Goal: Information Seeking & Learning: Learn about a topic

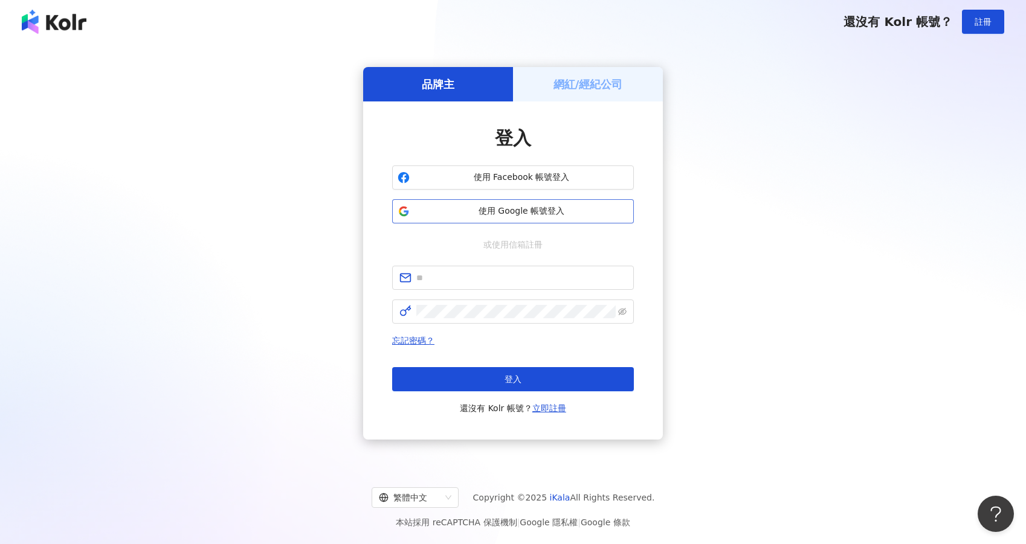
click at [539, 213] on span "使用 Google 帳號登入" at bounding box center [521, 211] width 214 height 12
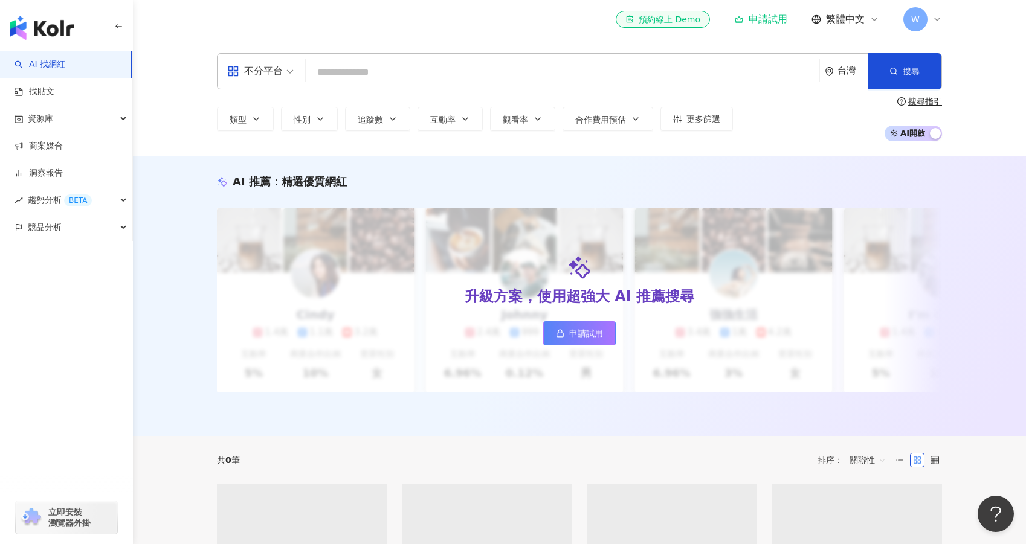
click at [451, 147] on div "不分平台 台灣 搜尋 類型 性別 追蹤數 互動率 觀看率 合作費用預估 更多篩選 搜尋指引 AI 開啟 AI 關閉" at bounding box center [579, 97] width 893 height 117
click at [389, 66] on body "AI 找網紅 找貼文 資源庫 商案媒合 洞察報告 趨勢分析 BETA 競品分析 立即安裝 瀏覽器外掛 el-icon-cs 預約線上 Demo 申請試用 繁體…" at bounding box center [513, 272] width 1026 height 544
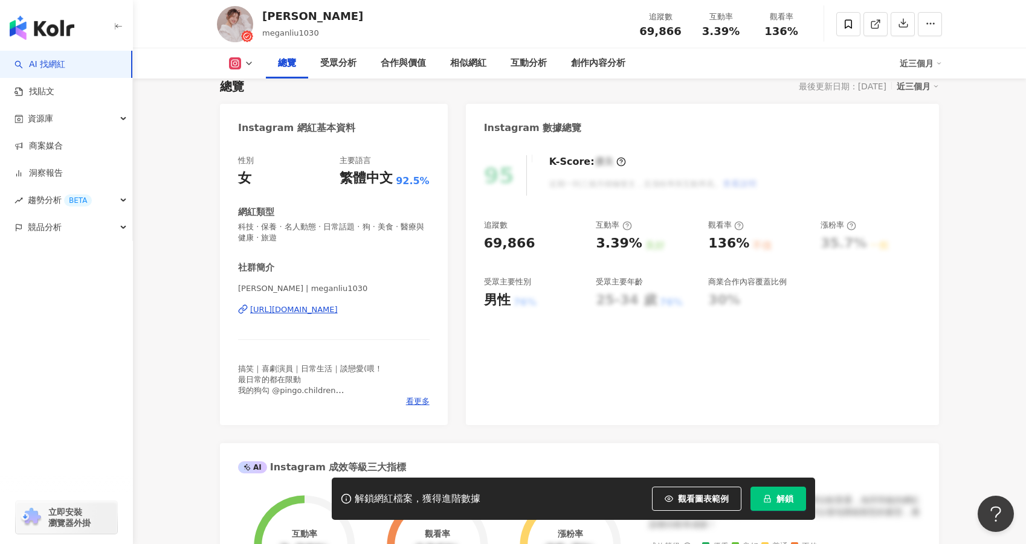
click at [338, 304] on div "https://www.instagram.com/meganliu1030/" at bounding box center [294, 309] width 88 height 11
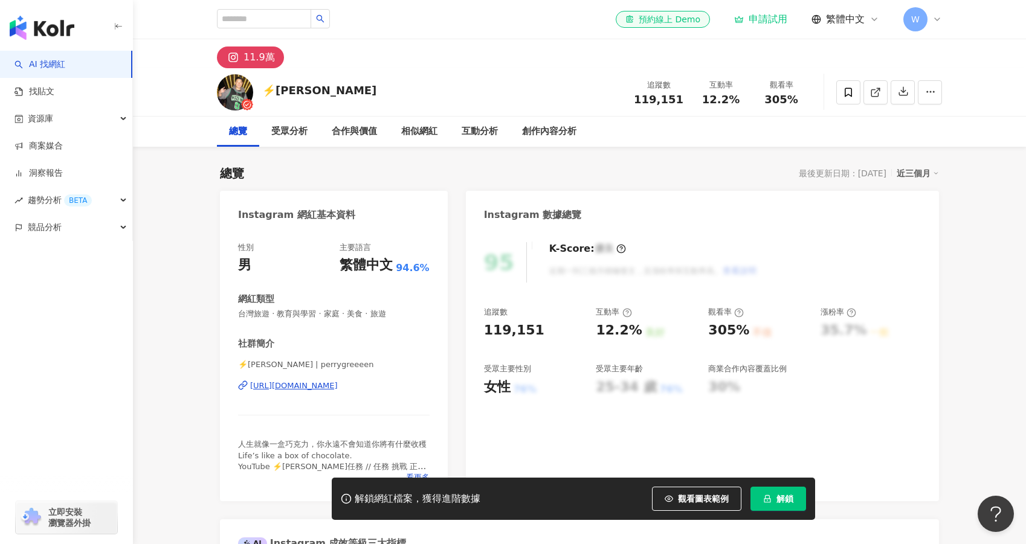
click at [338, 388] on div "https://www.instagram.com/perrygreeeen/" at bounding box center [294, 386] width 88 height 11
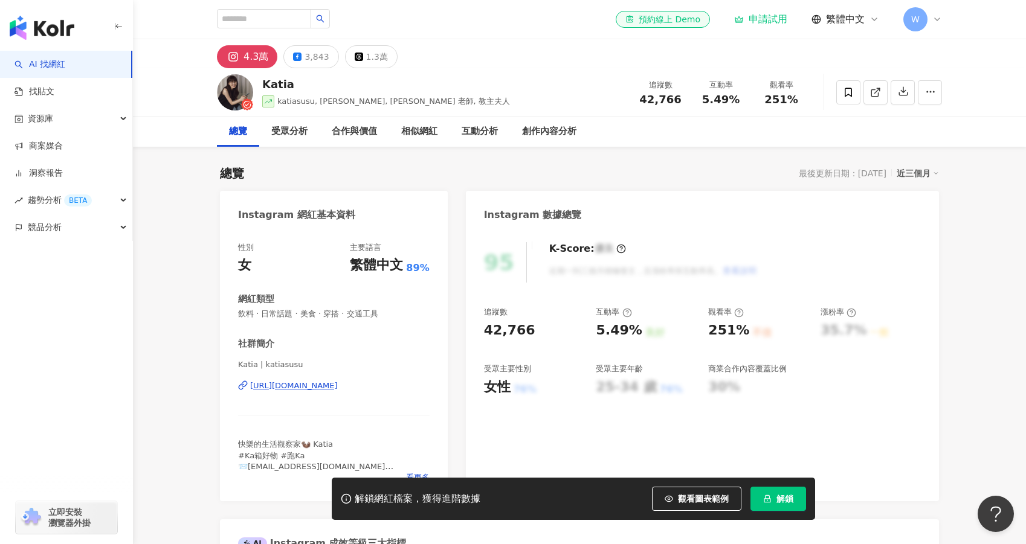
click at [338, 384] on div "https://www.instagram.com/katiasusu/" at bounding box center [294, 386] width 88 height 11
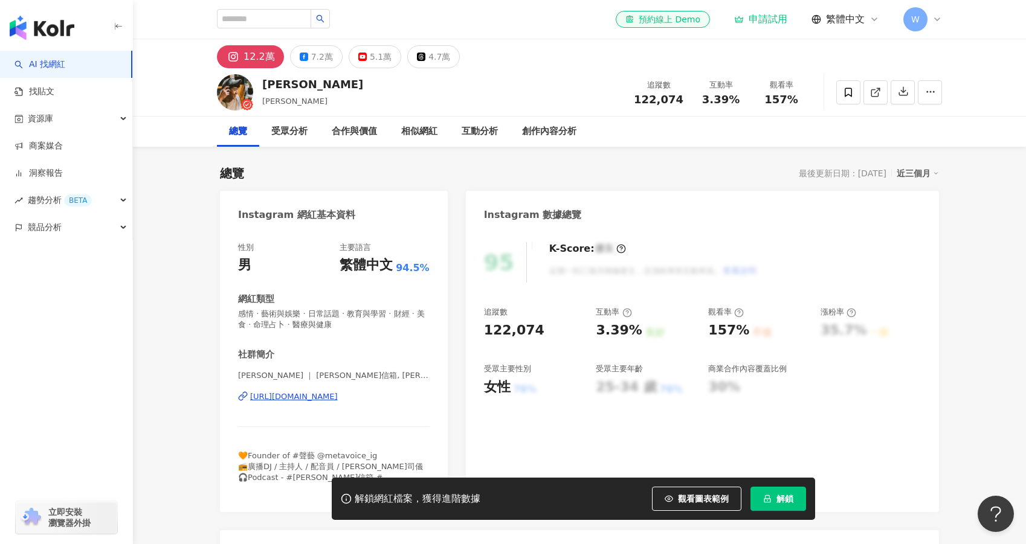
click at [338, 391] on div "[URL][DOMAIN_NAME]" at bounding box center [294, 396] width 88 height 11
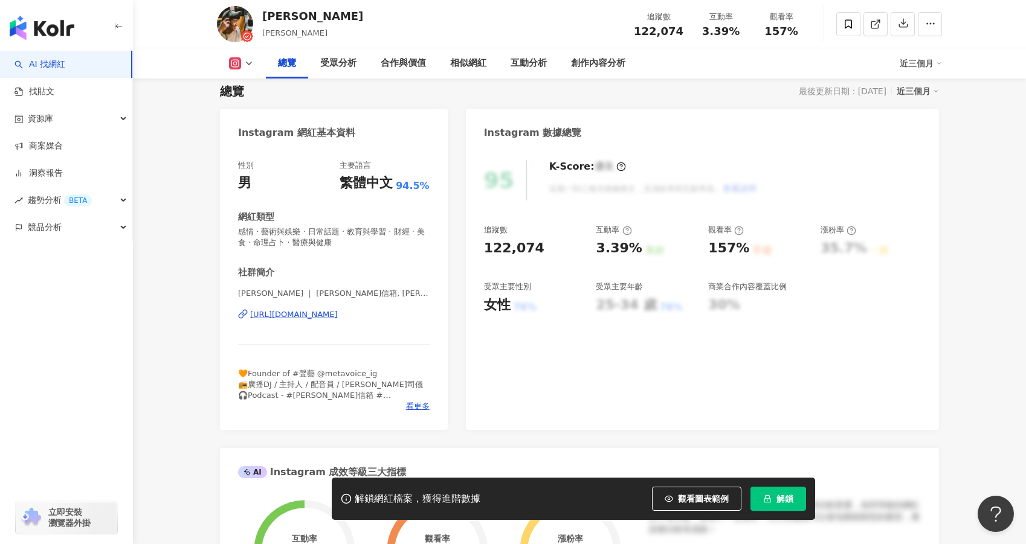
scroll to position [60, 0]
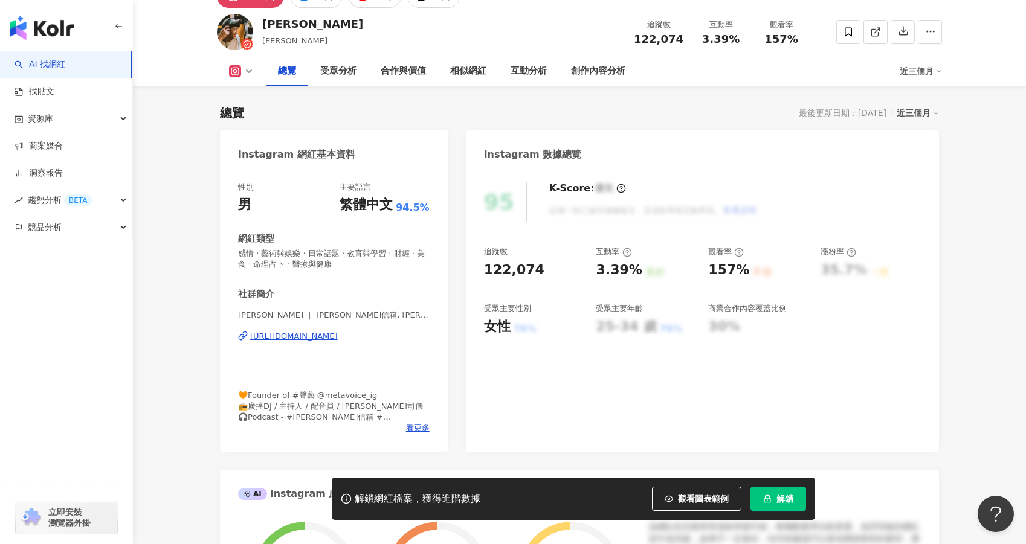
drag, startPoint x: 987, startPoint y: 251, endPoint x: 973, endPoint y: 250, distance: 14.5
click at [65, 59] on link "AI 找網紅" at bounding box center [39, 65] width 51 height 12
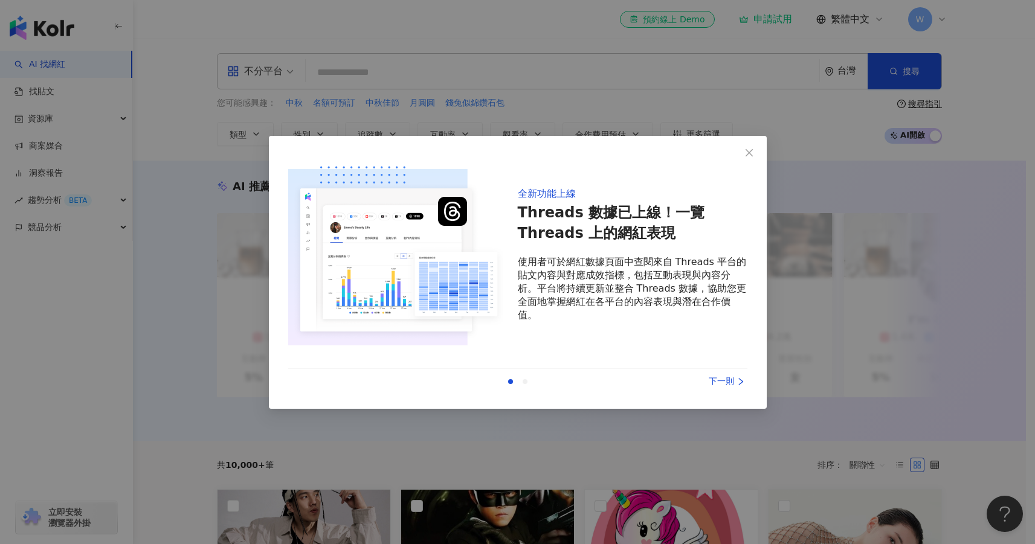
click at [720, 384] on div "下一則" at bounding box center [702, 381] width 91 height 13
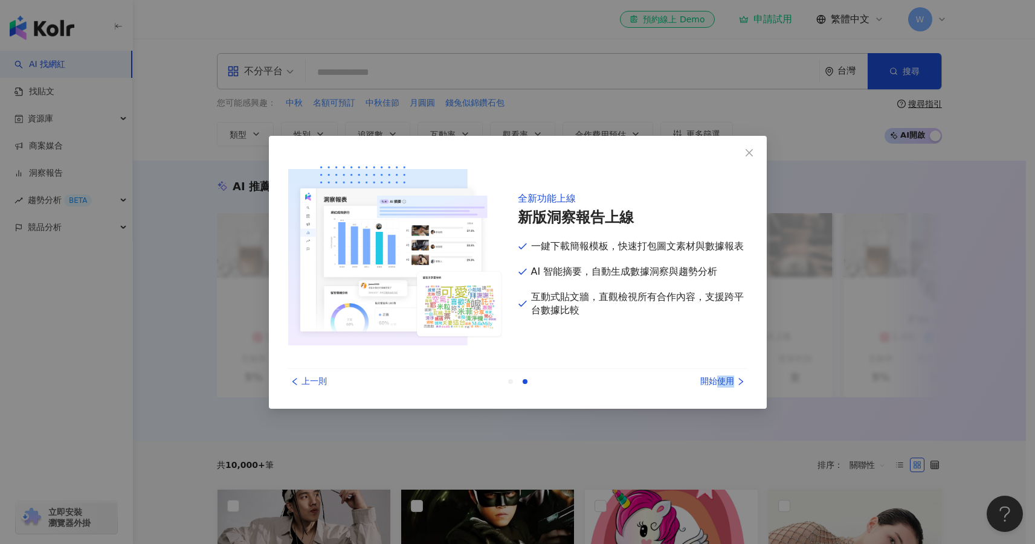
click at [720, 384] on div "開始使用" at bounding box center [702, 381] width 91 height 13
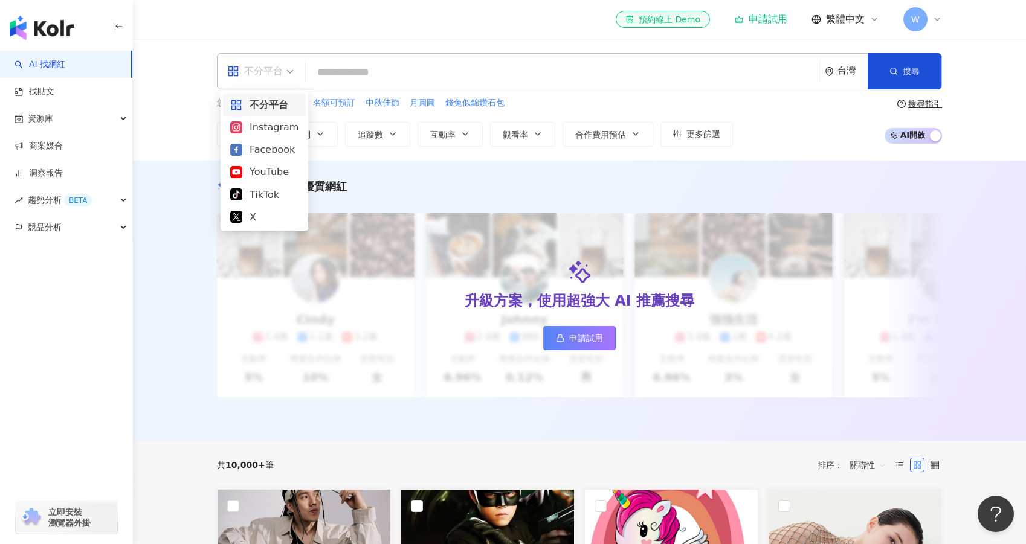
click at [295, 74] on div "不分平台" at bounding box center [261, 71] width 80 height 35
click at [282, 123] on div "Instagram" at bounding box center [264, 127] width 68 height 15
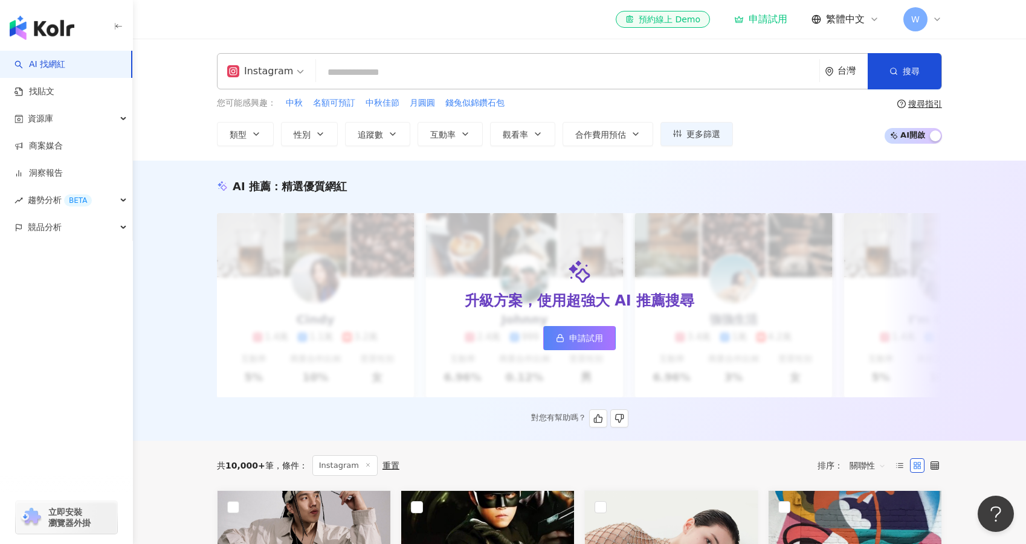
drag, startPoint x: 941, startPoint y: 326, endPoint x: 935, endPoint y: 324, distance: 7.1
click at [941, 326] on div "升級方案，使用超強大 AI 推薦搜尋 申請試用" at bounding box center [579, 305] width 725 height 184
click at [260, 132] on icon "button" at bounding box center [256, 134] width 10 height 10
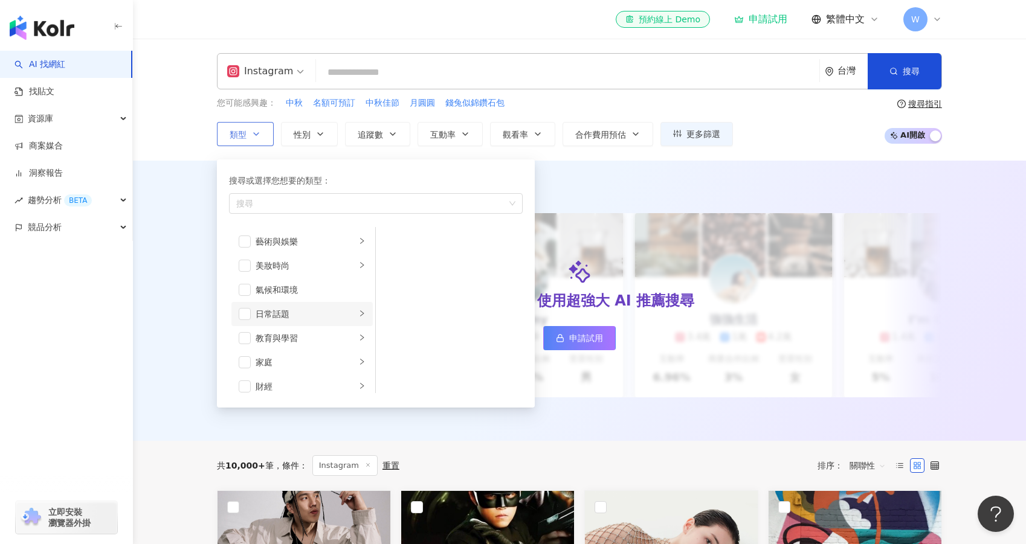
click at [358, 312] on li "日常話題" at bounding box center [301, 314] width 141 height 24
click at [298, 351] on li "家庭" at bounding box center [301, 362] width 141 height 24
click at [295, 342] on div "教育與學習" at bounding box center [306, 338] width 100 height 13
click at [298, 269] on div "生活風格" at bounding box center [306, 265] width 100 height 13
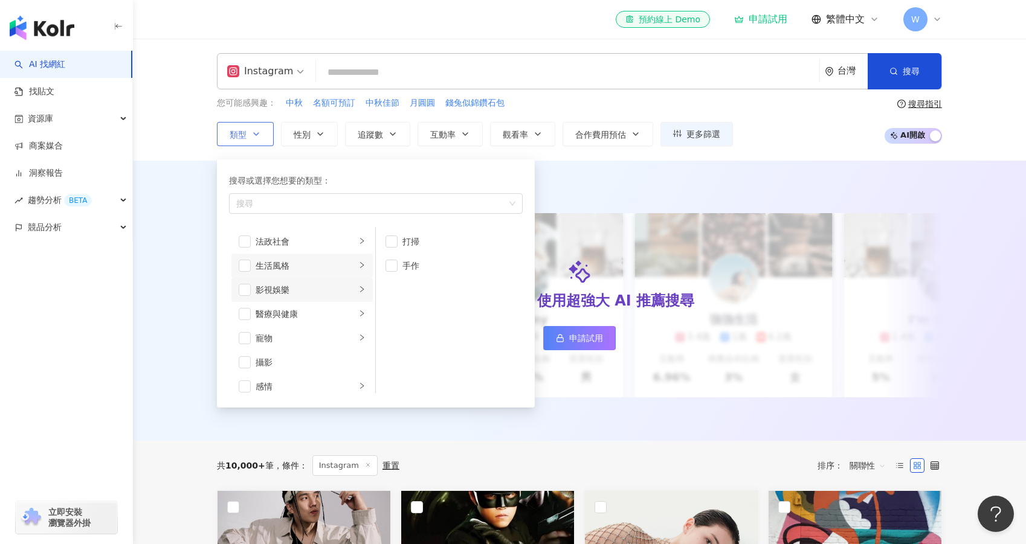
click at [251, 292] on li "影視娛樂" at bounding box center [301, 290] width 141 height 24
click at [247, 289] on span "button" at bounding box center [245, 290] width 12 height 12
click at [248, 291] on span "button" at bounding box center [245, 290] width 12 height 12
click at [289, 364] on div "家庭" at bounding box center [306, 362] width 100 height 13
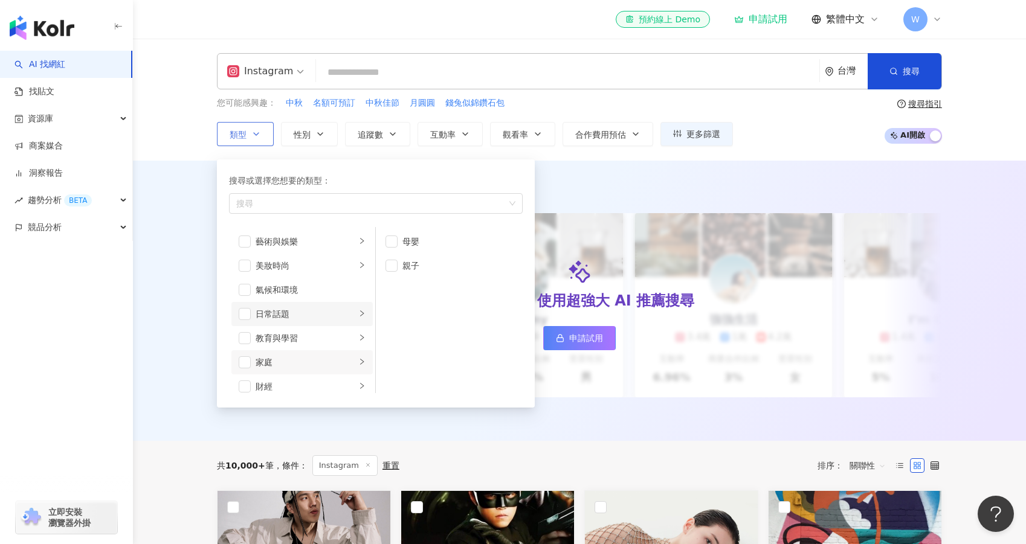
click at [270, 323] on li "日常話題" at bounding box center [301, 314] width 141 height 24
click at [391, 289] on span "button" at bounding box center [391, 290] width 12 height 12
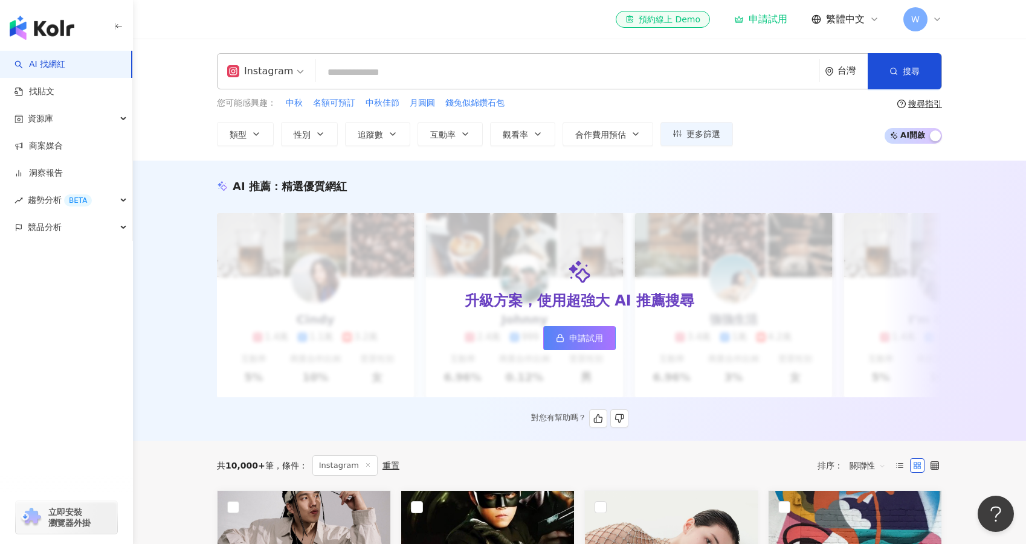
click at [195, 242] on div "AI 推薦 ： 精選優質網紅 升級方案，使用超強大 AI 推薦搜尋 申請試用 Cindy 1.4萬 1.1萬 3.2萬 互動率 5% 商業合作比例 10% 受…" at bounding box center [579, 303] width 773 height 249
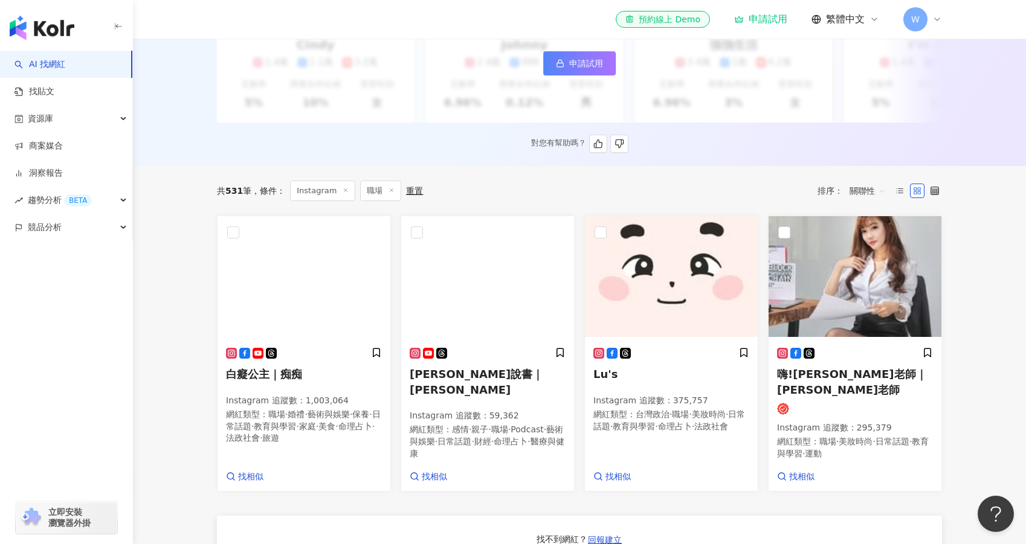
scroll to position [302, 0]
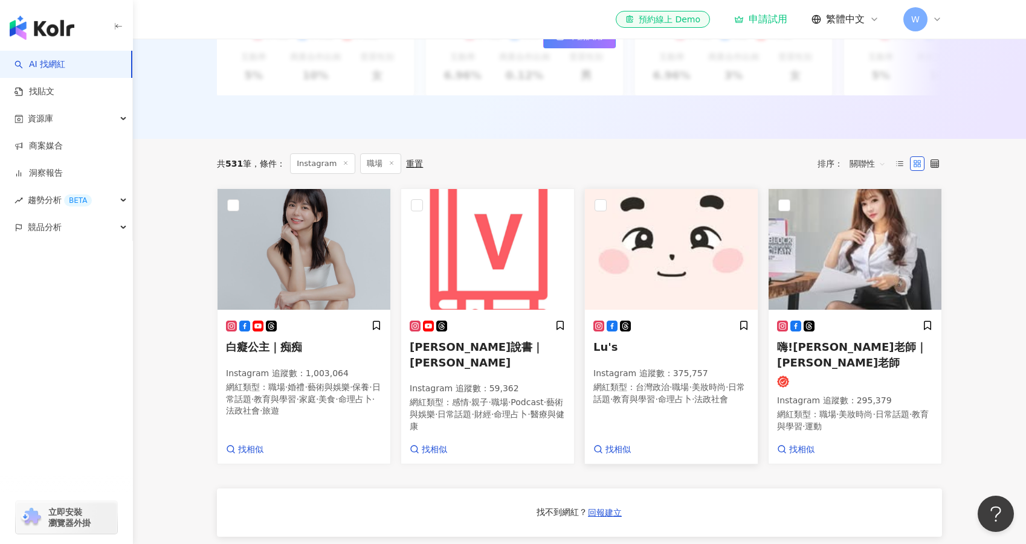
click at [680, 355] on h5 "Lu's" at bounding box center [671, 347] width 156 height 15
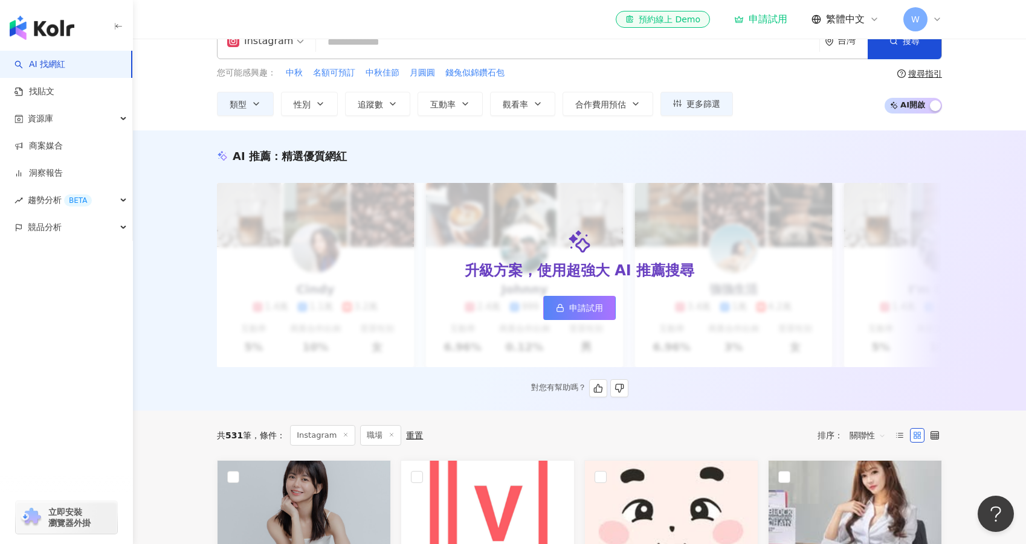
scroll to position [0, 0]
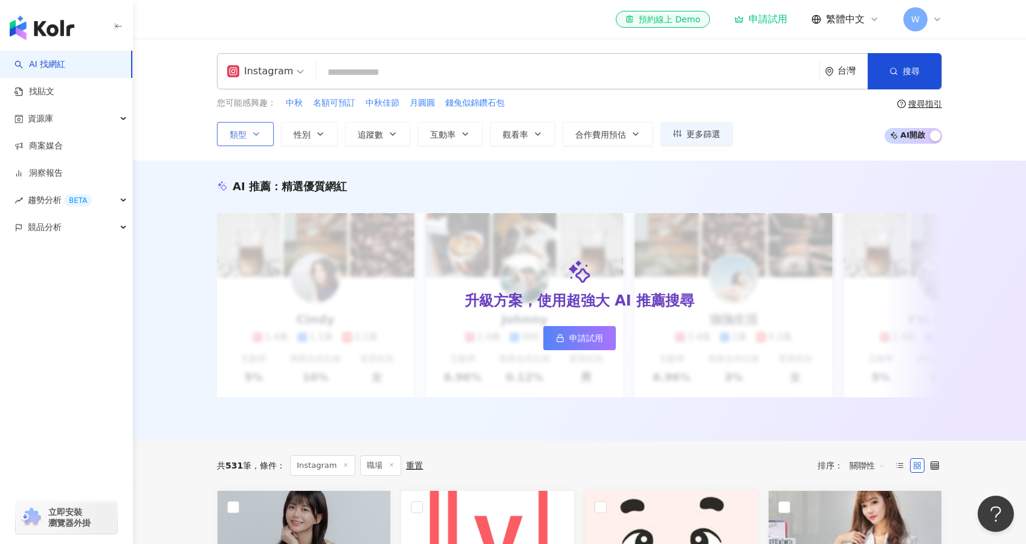
click at [262, 136] on button "類型" at bounding box center [245, 134] width 57 height 24
click at [63, 144] on link "商案媒合" at bounding box center [38, 146] width 48 height 12
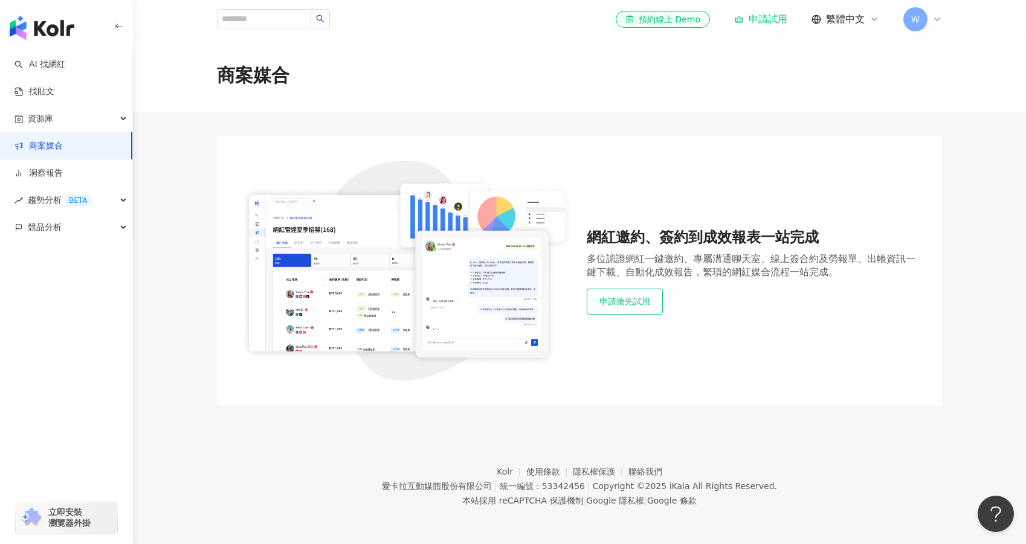
click at [640, 306] on button "申請搶先試用" at bounding box center [625, 301] width 76 height 25
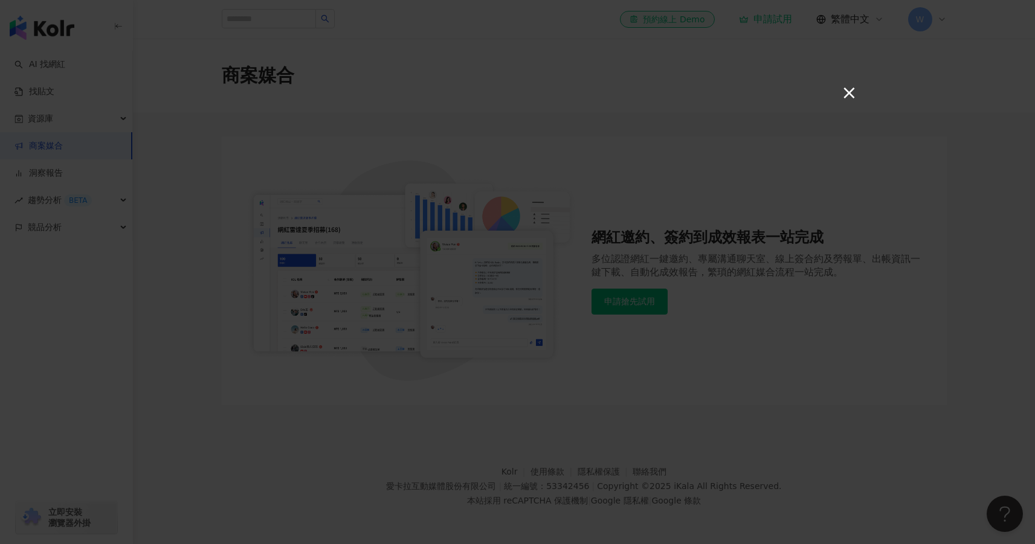
click at [849, 88] on button "×" at bounding box center [848, 92] width 14 height 14
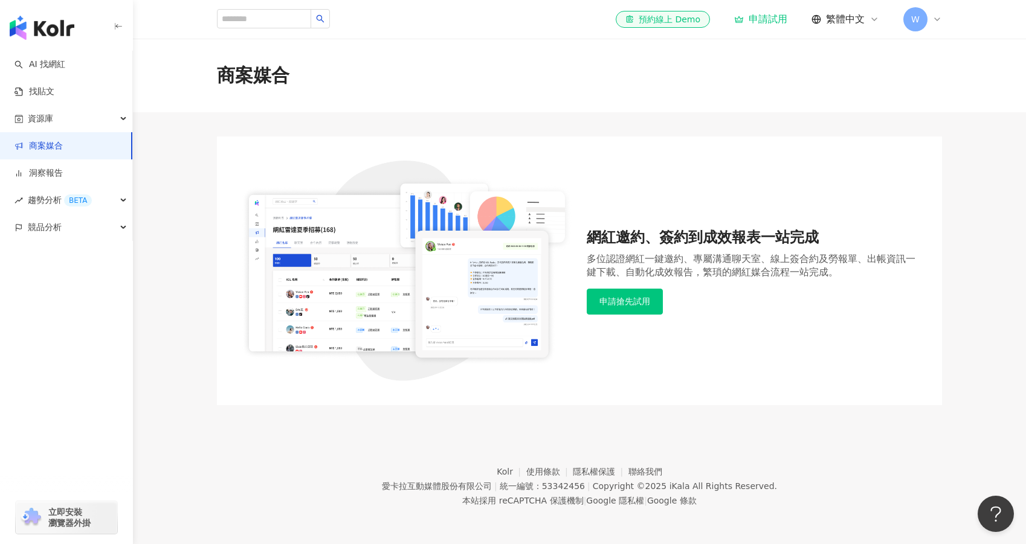
click at [998, 400] on main "商案媒合 網紅邀約、簽約到成效報表一站完成 多位認證網紅一鍵邀約、專屬溝通聊天室、線上簽合約及勞報單、出帳資訊一鍵下載、自動化成效報告，繁瑣的網紅媒合流程一站…" at bounding box center [579, 222] width 893 height 367
drag, startPoint x: 987, startPoint y: 333, endPoint x: 991, endPoint y: 328, distance: 6.4
click at [987, 333] on main "商案媒合 網紅邀約、簽約到成效報表一站完成 多位認證網紅一鍵邀約、專屬溝通聊天室、線上簽合約及勞報單、出帳資訊一鍵下載、自動化成效報告，繁瑣的網紅媒合流程一站…" at bounding box center [579, 222] width 893 height 367
click at [955, 219] on div "網紅邀約、簽約到成效報表一站完成 多位認證網紅一鍵邀約、專屬溝通聊天室、線上簽合約及勞報單、出帳資訊一鍵下載、自動化成效報告，繁瑣的網紅媒合流程一站完成。 申…" at bounding box center [579, 271] width 773 height 269
click at [47, 167] on link "洞察報告" at bounding box center [38, 173] width 48 height 12
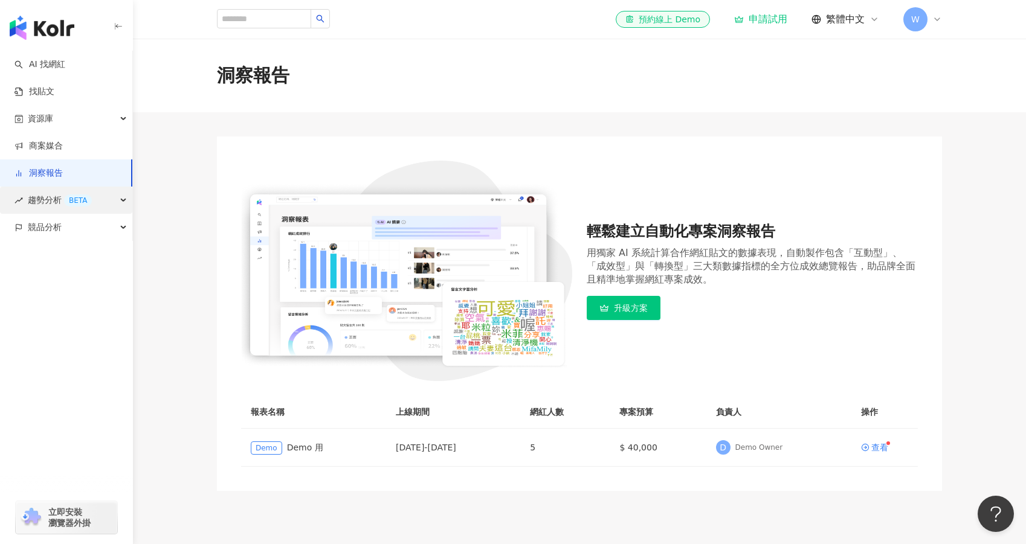
click at [54, 202] on span "趨勢分析 BETA" at bounding box center [60, 200] width 64 height 27
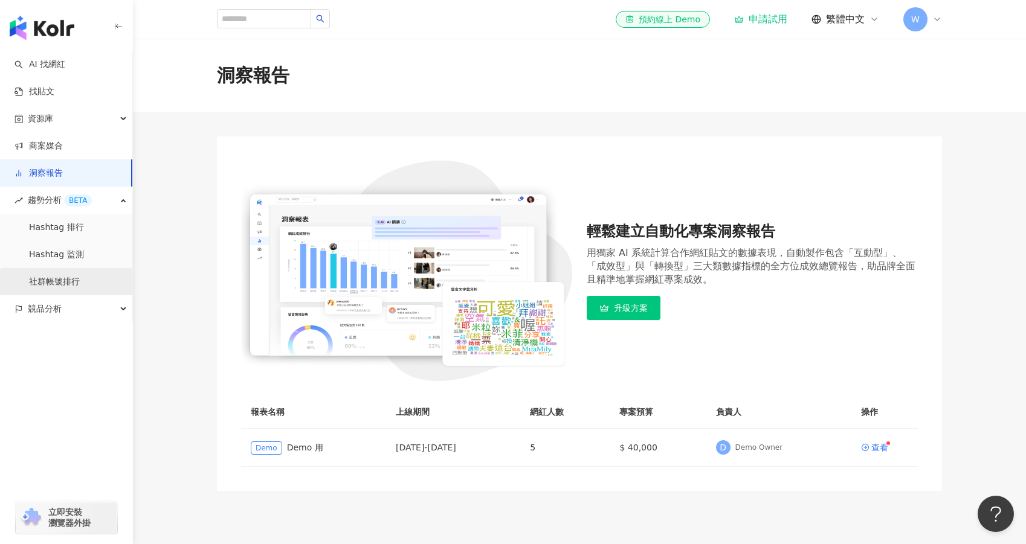
click at [63, 282] on link "社群帳號排行" at bounding box center [54, 282] width 51 height 12
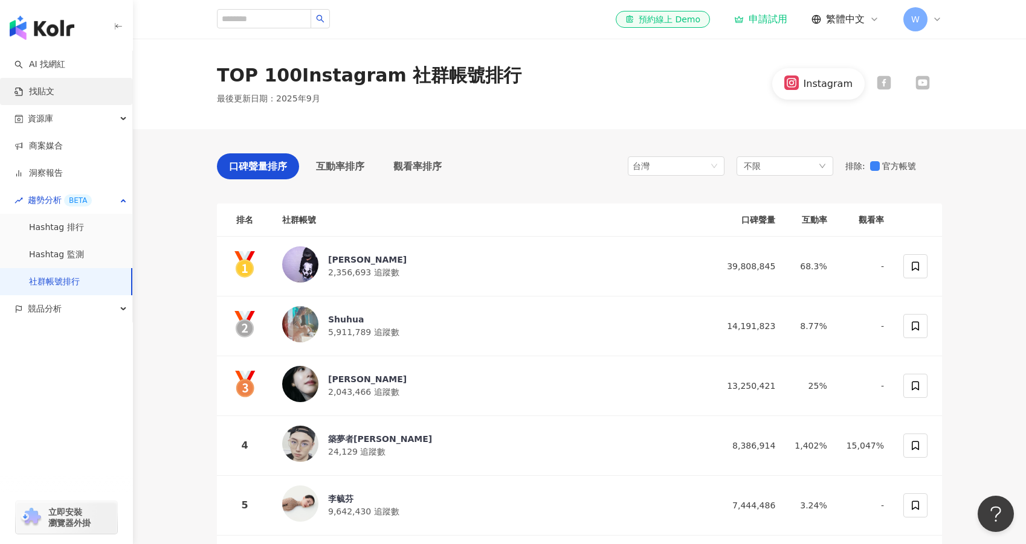
click at [54, 98] on link "找貼文" at bounding box center [34, 92] width 40 height 12
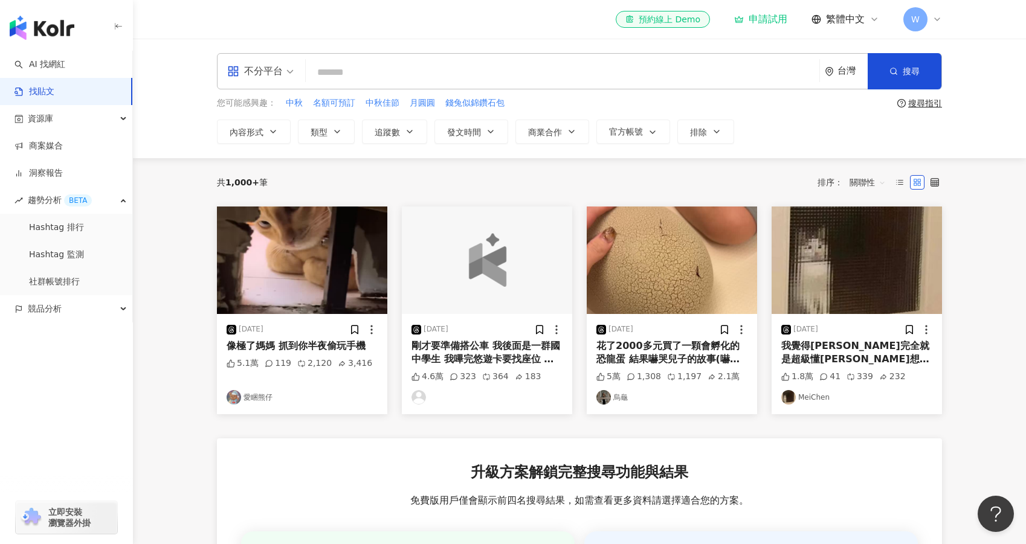
click at [288, 76] on span "不分平台" at bounding box center [260, 71] width 66 height 19
click at [278, 126] on div "Instagram" at bounding box center [264, 127] width 68 height 15
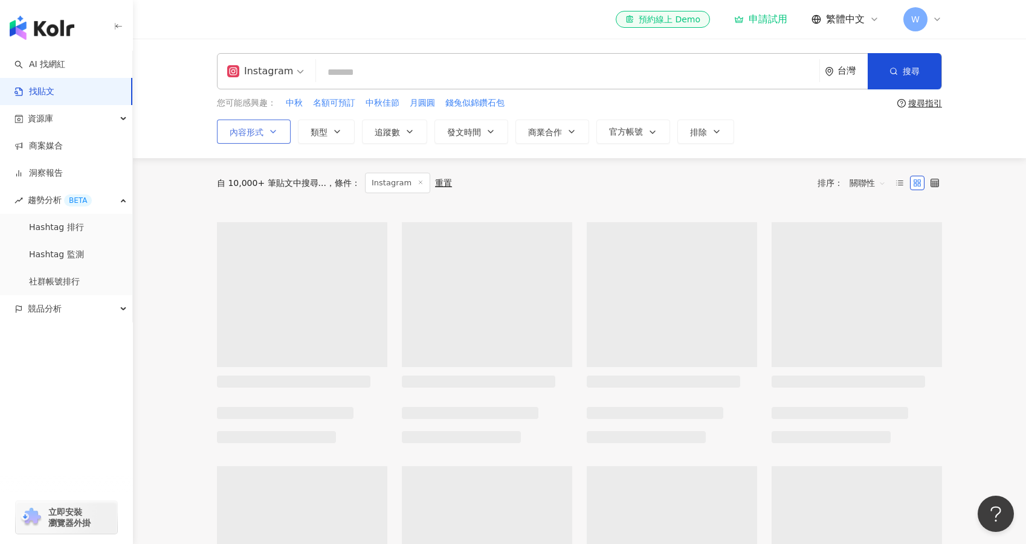
click at [270, 136] on icon "button" at bounding box center [273, 132] width 10 height 10
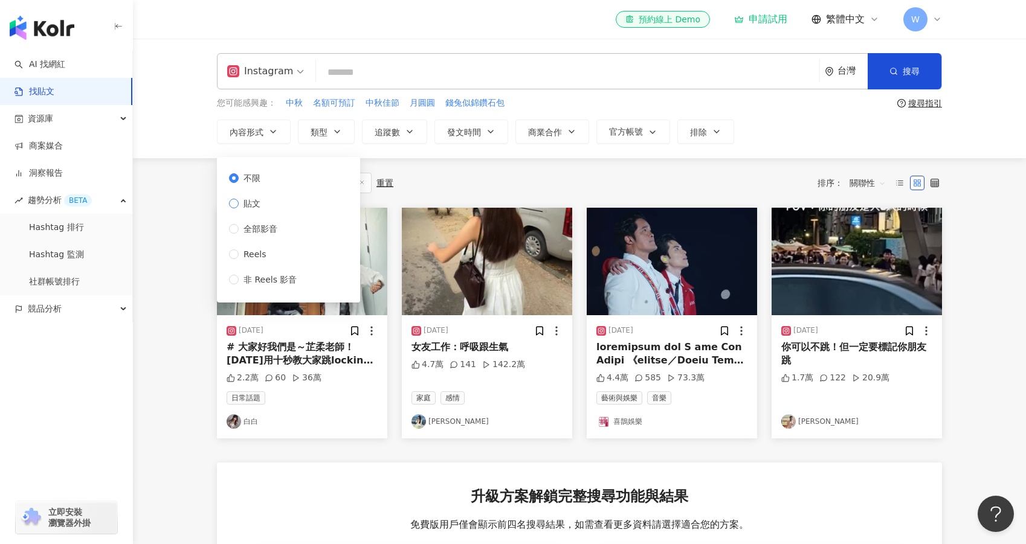
click at [241, 204] on span "貼文" at bounding box center [252, 203] width 27 height 13
click at [237, 183] on label "不限" at bounding box center [265, 178] width 72 height 13
click at [178, 207] on main "Instagram 台灣 搜尋 您可能感興趣： 中秋 名額可預訂 中秋佳節 月圓圓 錢兔似錦鑽石包 搜尋指引 內容形式 類型 追蹤數 發文時間 商業合作 官方…" at bounding box center [579, 416] width 893 height 755
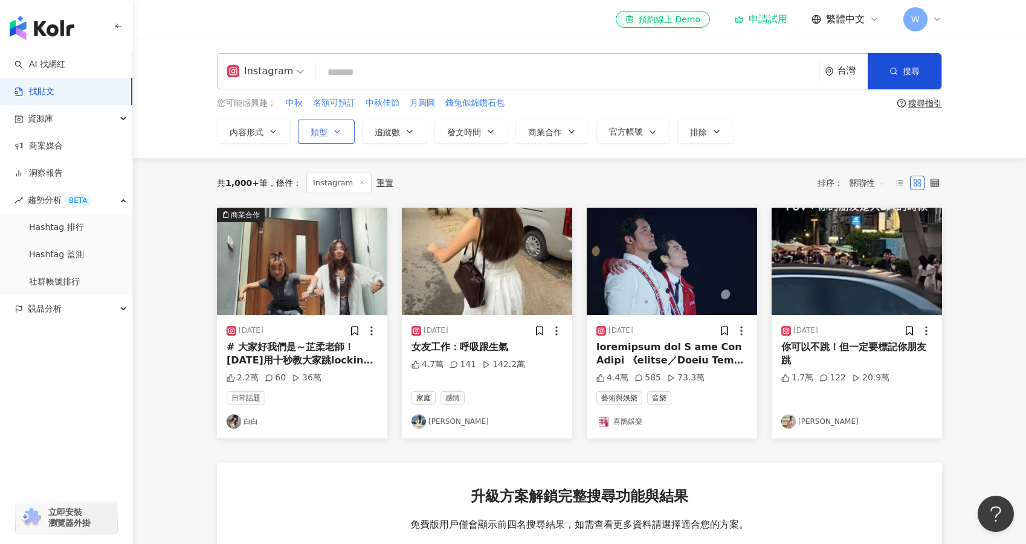
click at [344, 132] on button "類型" at bounding box center [326, 132] width 57 height 24
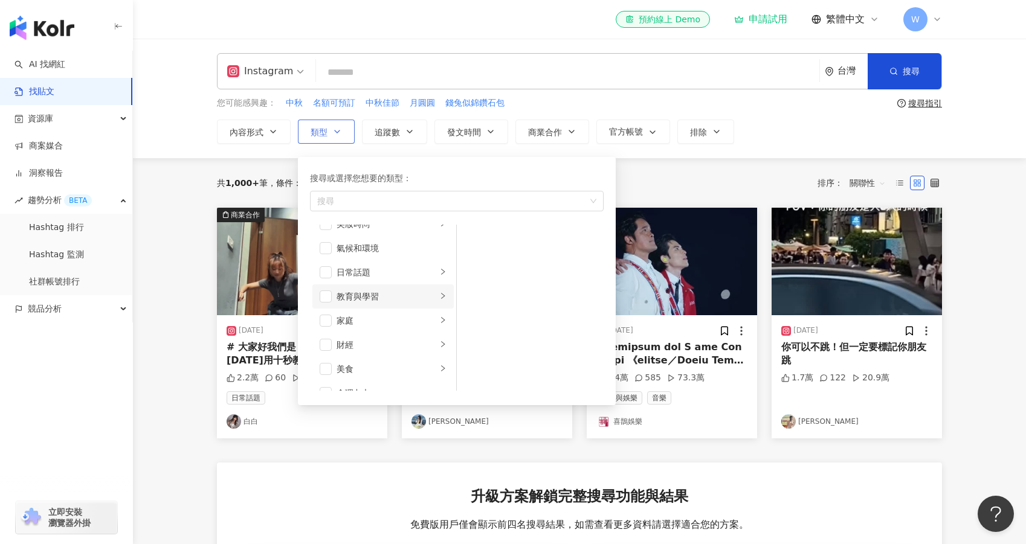
scroll to position [60, 0]
click at [329, 279] on span "button" at bounding box center [326, 275] width 12 height 12
click at [329, 274] on span "button" at bounding box center [326, 275] width 12 height 12
click at [329, 250] on span "button" at bounding box center [326, 251] width 12 height 12
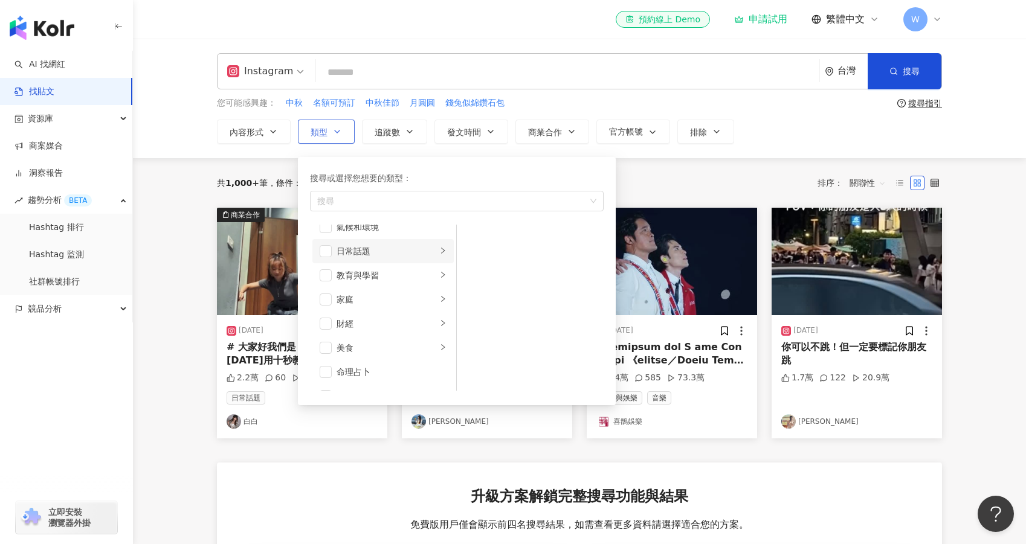
click at [374, 250] on div "日常話題" at bounding box center [386, 251] width 100 height 13
click at [323, 250] on span "button" at bounding box center [326, 251] width 12 height 12
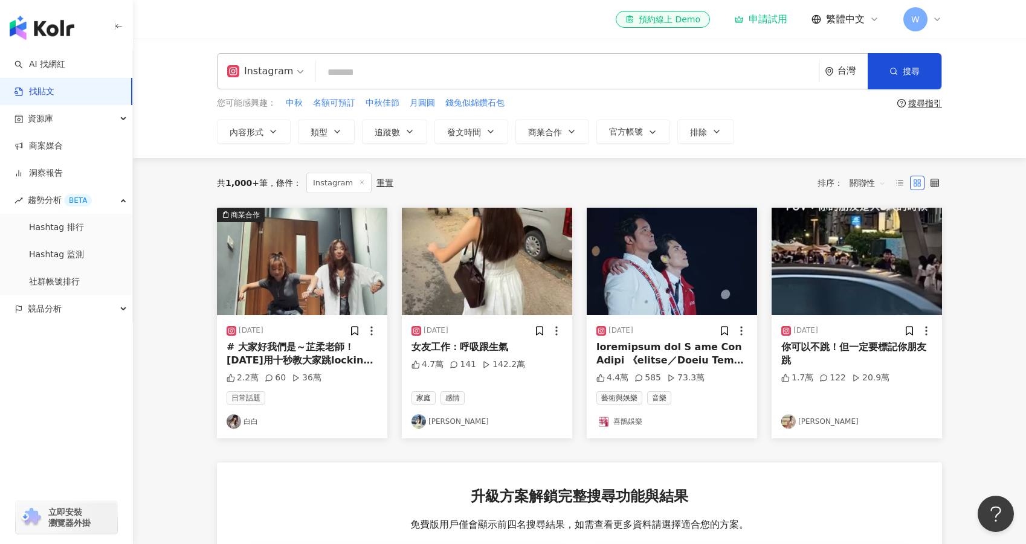
click at [179, 382] on main "Instagram 台灣 搜尋 您可能感興趣： 中秋 名額可預訂 中秋佳節 月圓圓 錢兔似錦鑽石包 搜尋指引 內容形式 類型 搜尋或選擇您想要的類型： 日常話…" at bounding box center [579, 416] width 893 height 755
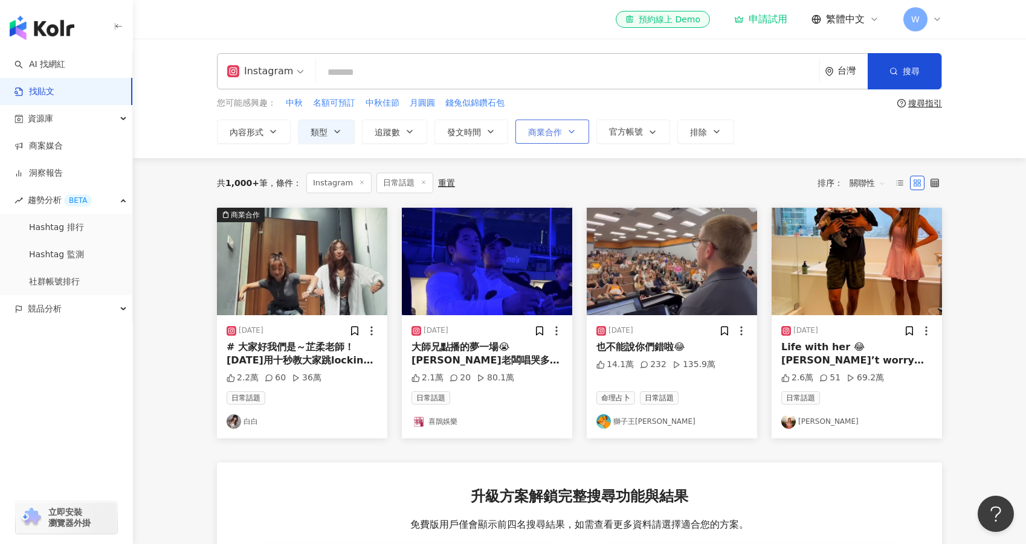
click at [558, 136] on span "商業合作" at bounding box center [545, 132] width 34 height 10
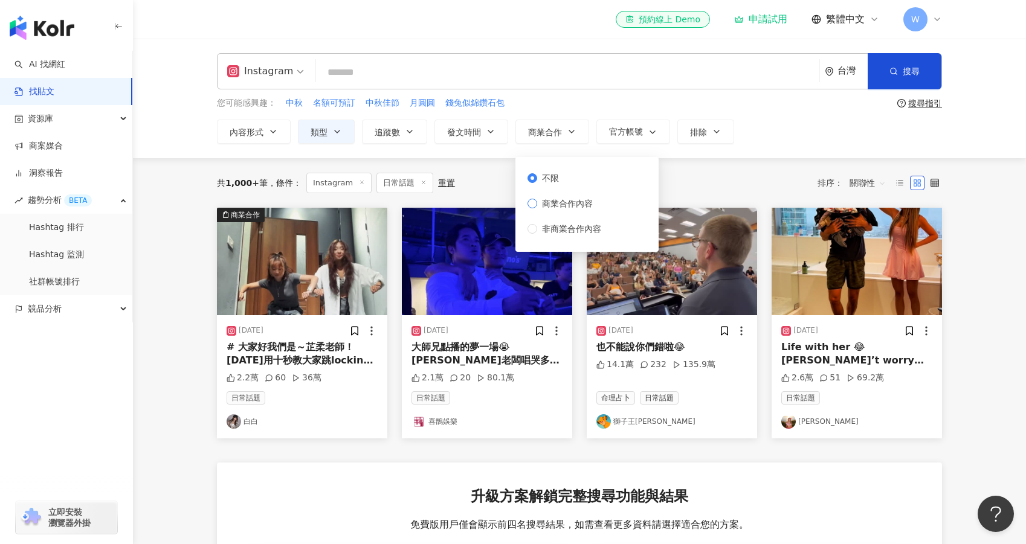
click at [571, 202] on span "商業合作內容" at bounding box center [567, 203] width 60 height 13
click at [556, 176] on span "不限" at bounding box center [550, 178] width 27 height 13
click at [575, 207] on span "商業合作內容" at bounding box center [567, 203] width 60 height 13
click at [497, 183] on div "共 1,000+ 筆 條件 ： Instagram 日常話題 重置 排序： 關聯性" at bounding box center [579, 183] width 725 height 21
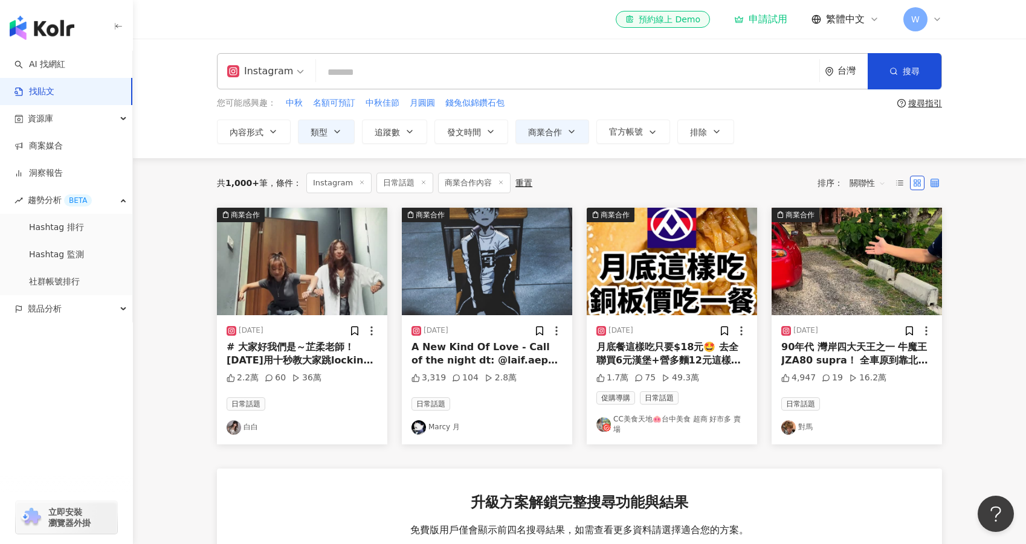
click at [937, 181] on icon at bounding box center [934, 183] width 8 height 8
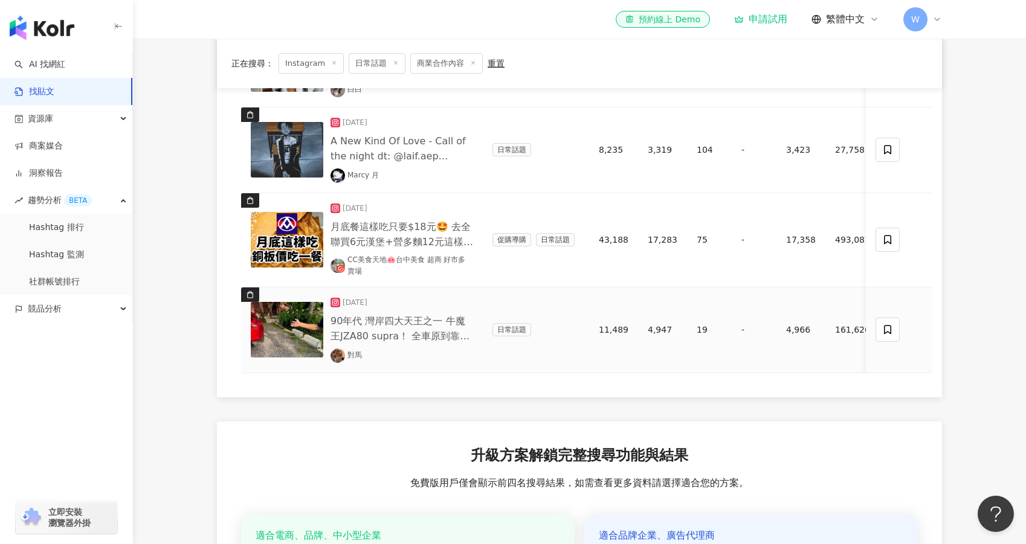
scroll to position [50, 0]
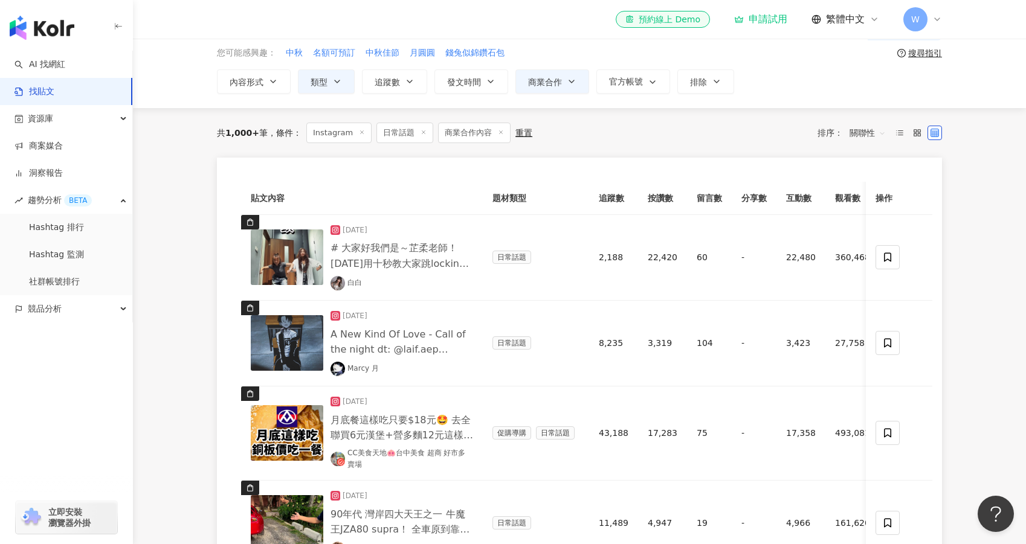
click at [969, 306] on main "Instagram 台灣 搜尋 您可能感興趣： 中秋 名額可預訂 中秋佳節 月圓圓 錢兔似錦鑽石包 搜尋指引 內容形式 類型 追蹤數 發文時間 商業合作 官方…" at bounding box center [579, 467] width 893 height 956
click at [967, 338] on main "Instagram 台灣 搜尋 您可能感興趣： 中秋 名額可預訂 中秋佳節 月圓圓 錢兔似錦鑽石包 搜尋指引 內容形式 類型 追蹤數 發文時間 商業合作 官方…" at bounding box center [579, 467] width 893 height 956
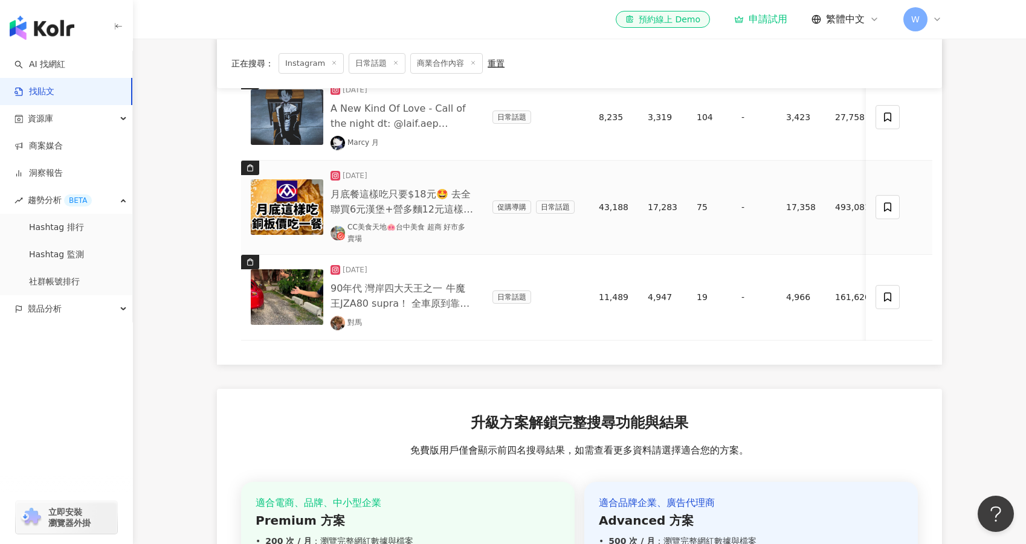
scroll to position [292, 0]
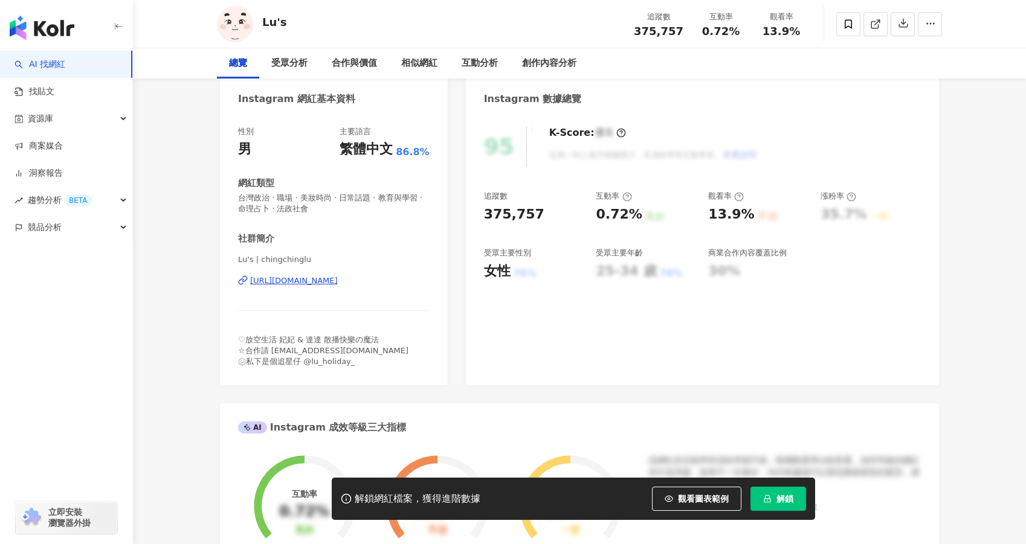
scroll to position [121, 0]
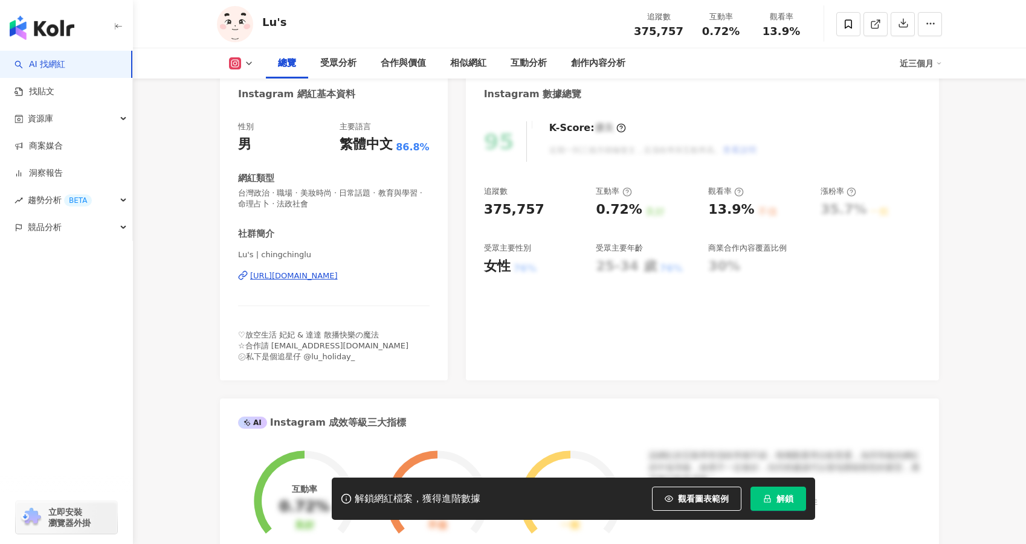
click at [338, 278] on div "[URL][DOMAIN_NAME]" at bounding box center [294, 276] width 88 height 11
